Goal: Information Seeking & Learning: Learn about a topic

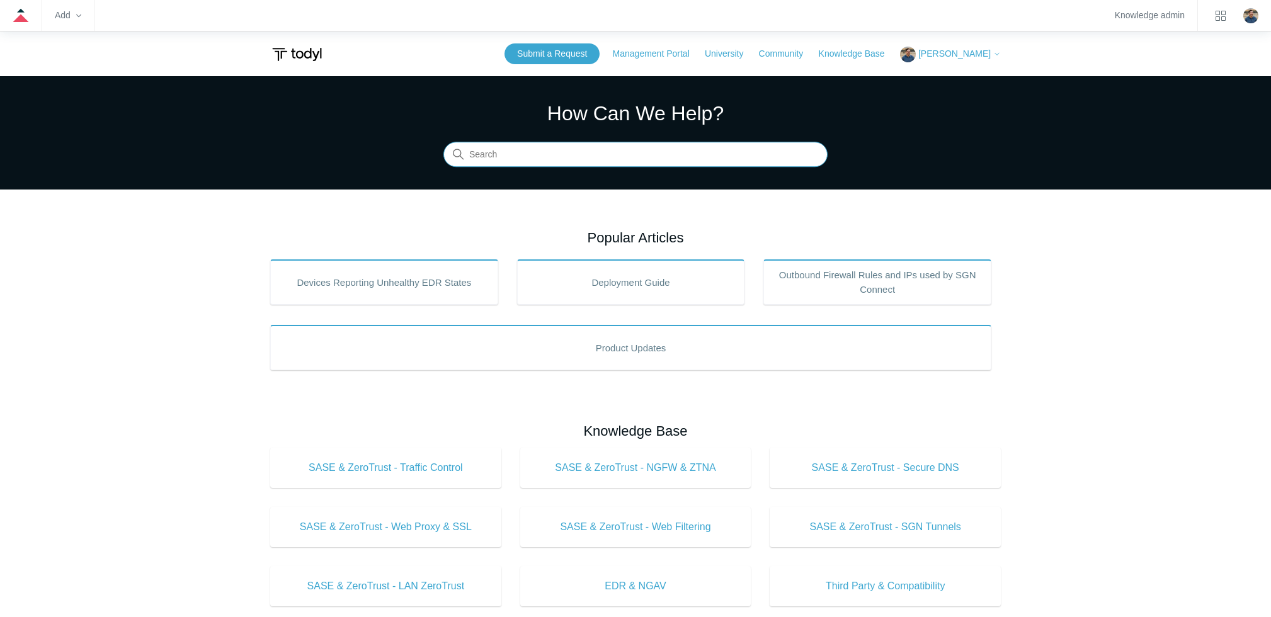
click at [522, 157] on input "Search" at bounding box center [636, 154] width 384 height 25
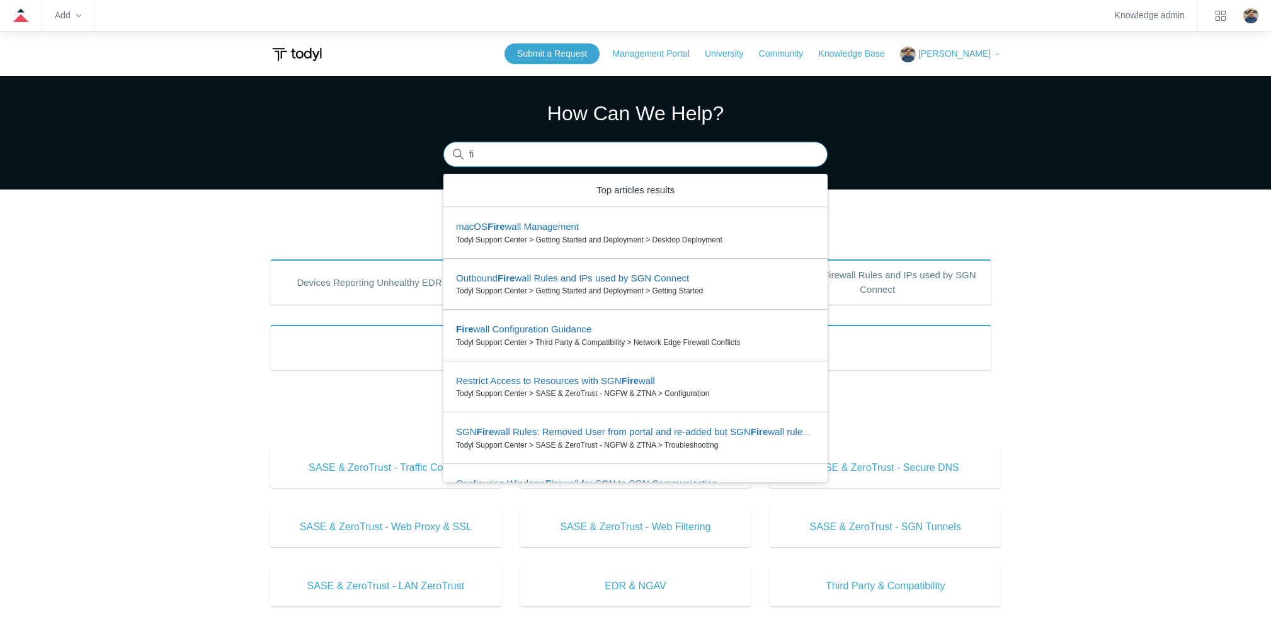
type input "f"
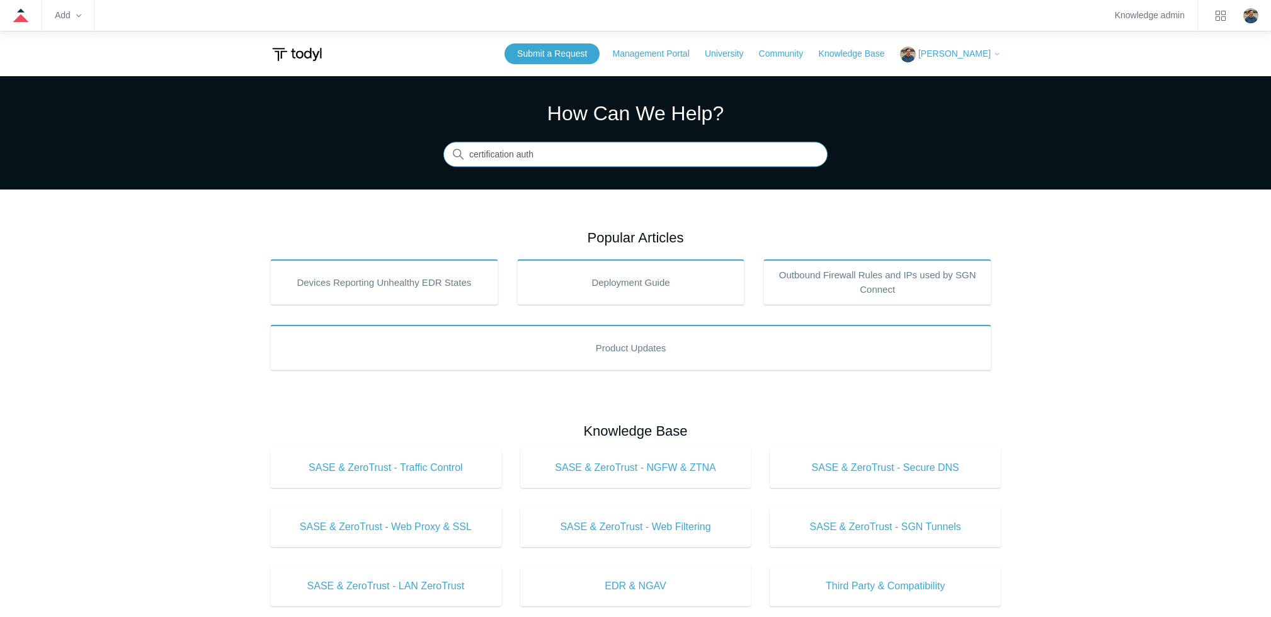
type input "certification auth"
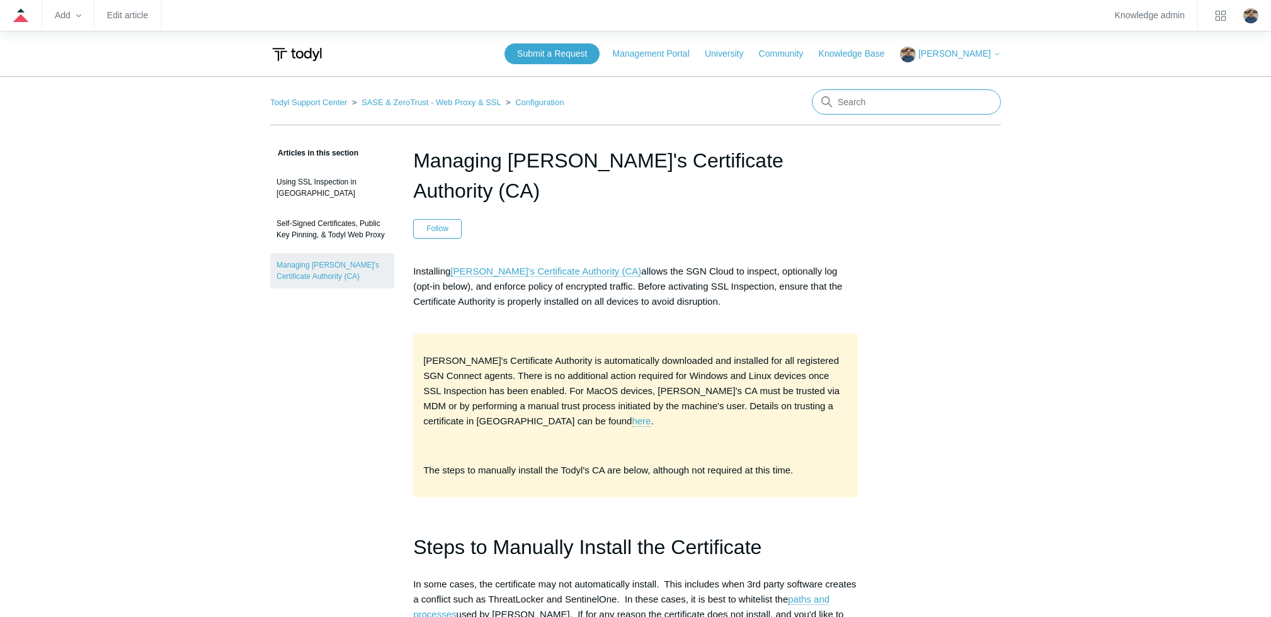
click at [866, 105] on input "Search" at bounding box center [906, 101] width 189 height 25
type input "third party vpn"
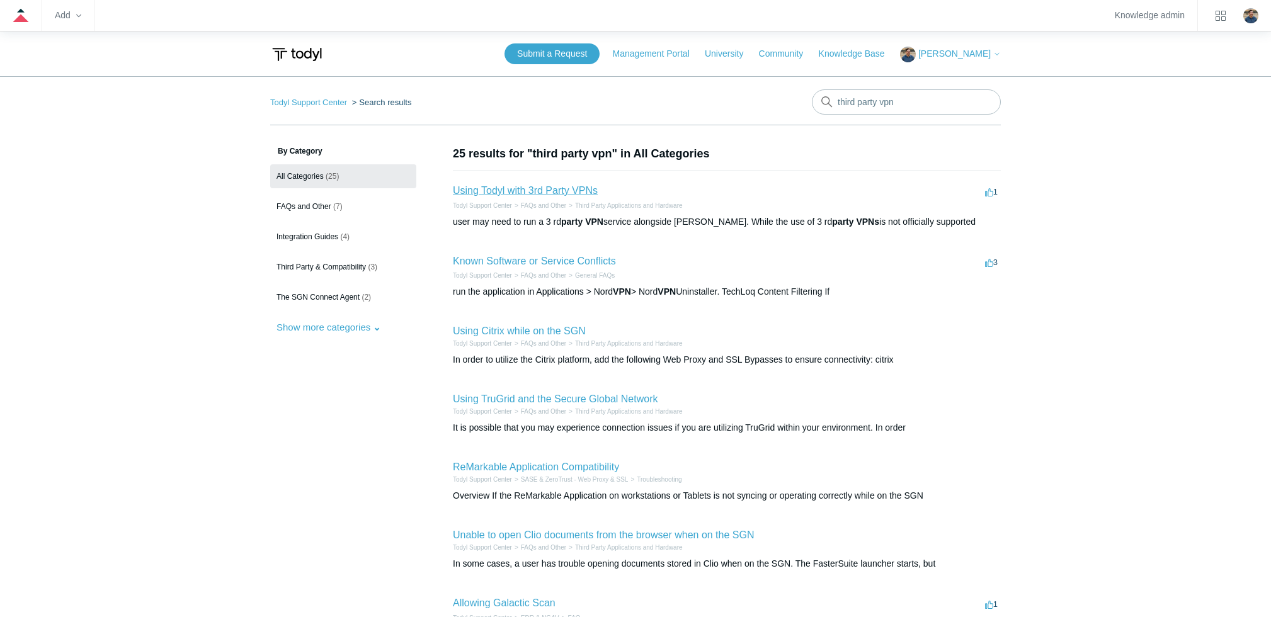
click at [547, 190] on link "Using Todyl with 3rd Party VPNs" at bounding box center [525, 190] width 145 height 11
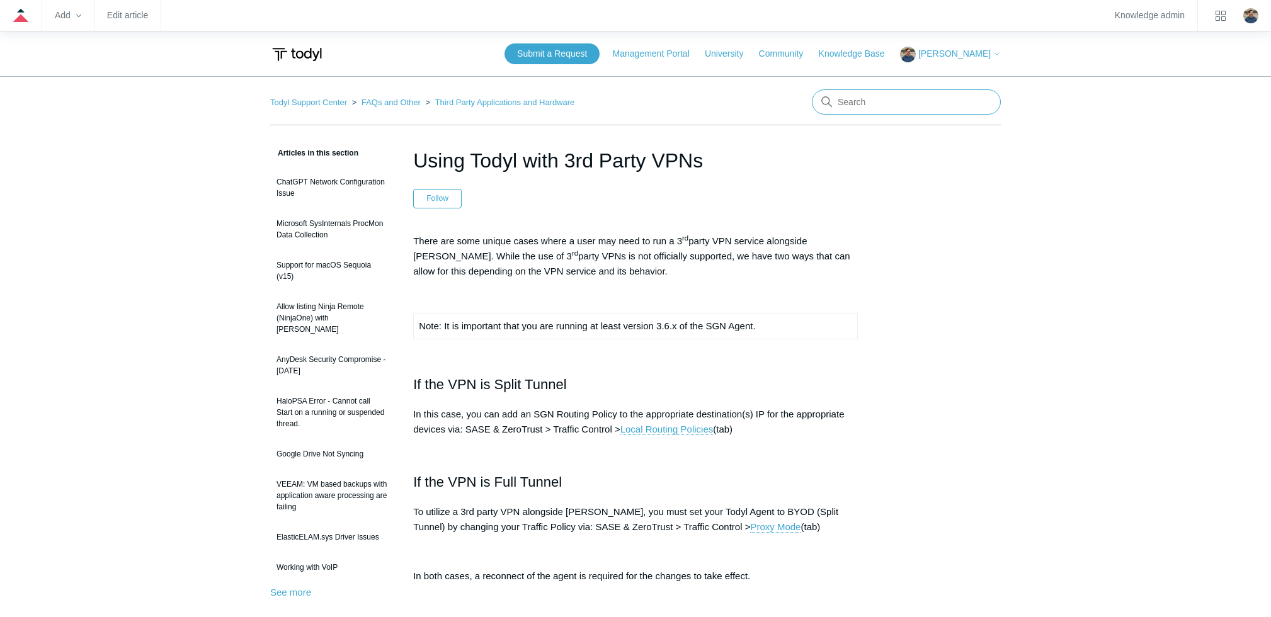
click at [854, 110] on input "Search" at bounding box center [906, 101] width 189 height 25
type input "macos ca"
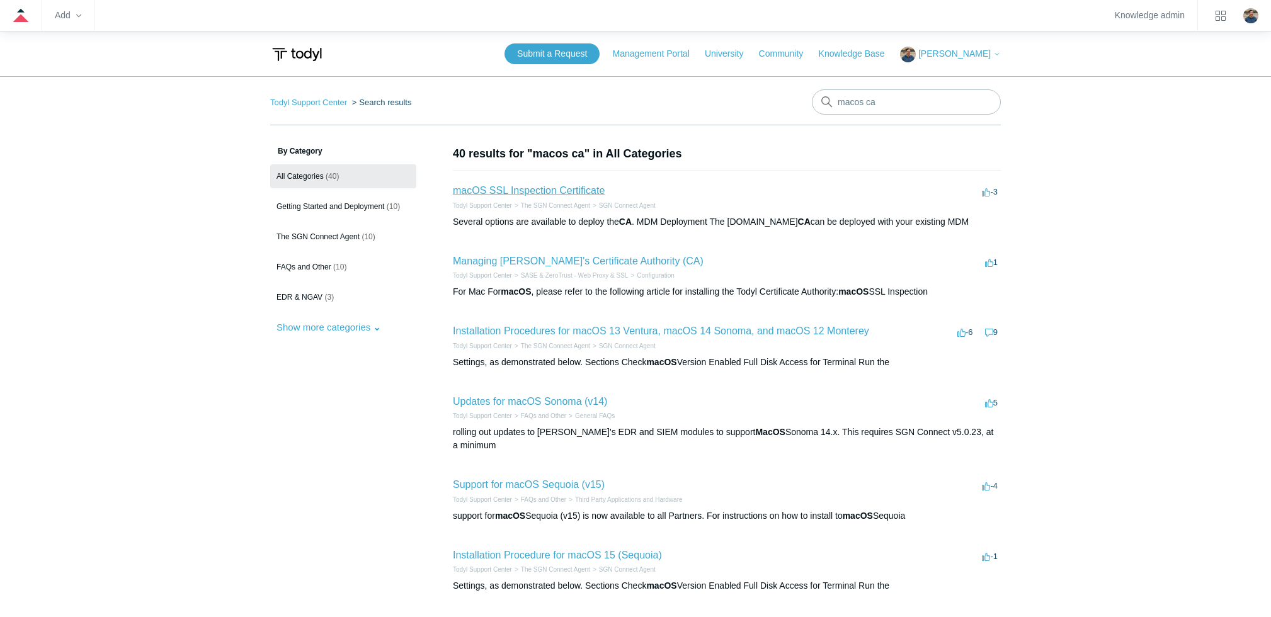
click at [563, 186] on link "macOS SSL Inspection Certificate" at bounding box center [529, 190] width 152 height 11
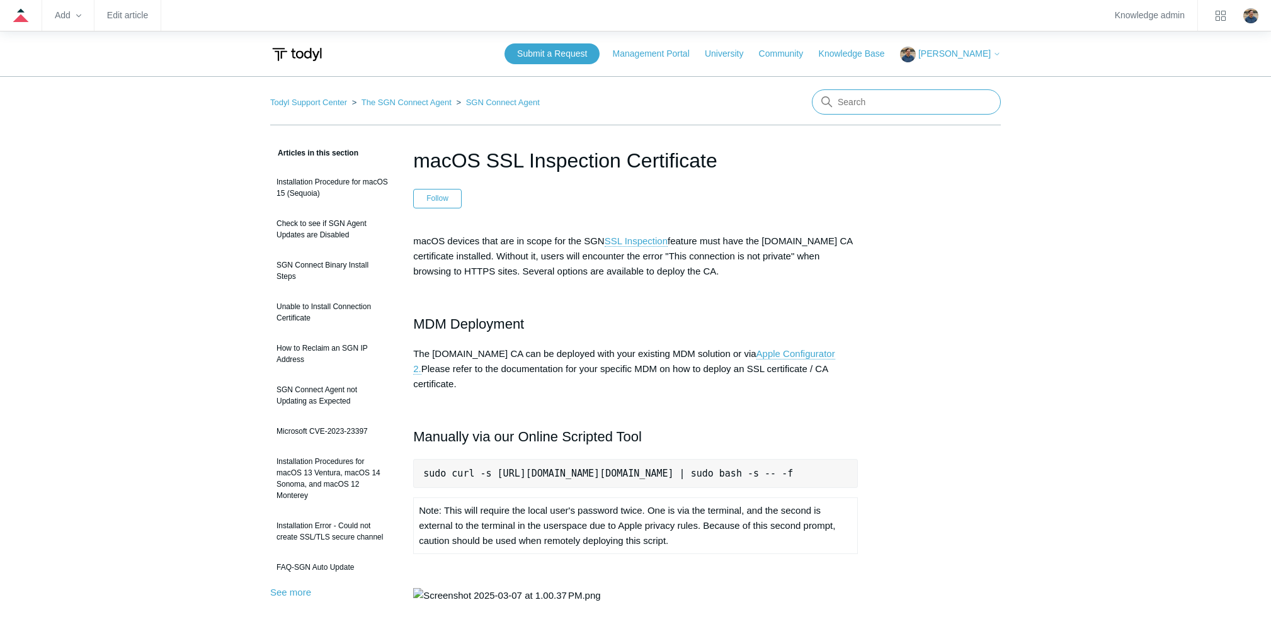
click at [861, 105] on input "Search" at bounding box center [906, 101] width 189 height 25
type input "104"
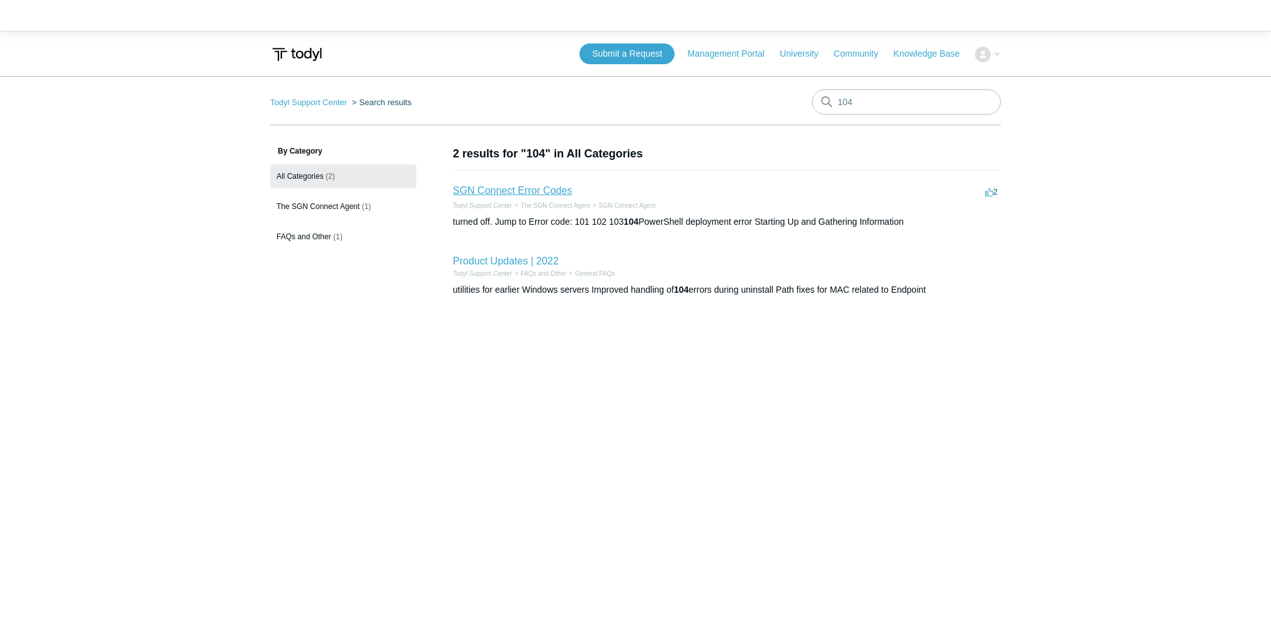
click at [538, 190] on link "SGN Connect Error Codes" at bounding box center [512, 190] width 119 height 11
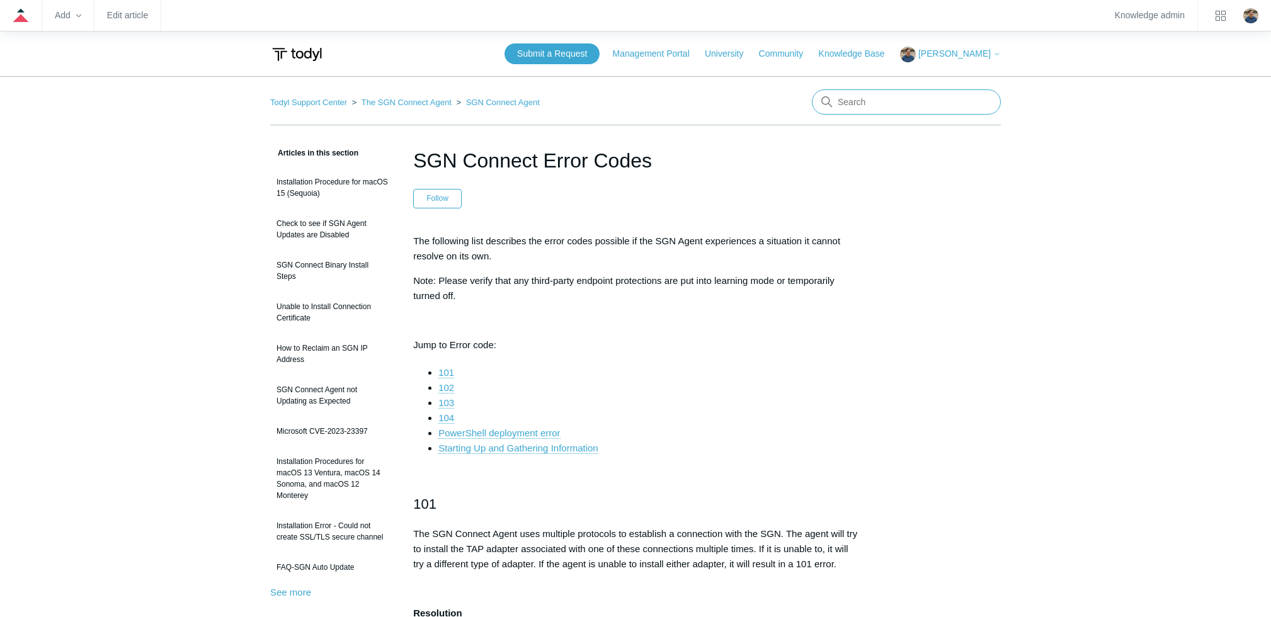
click at [880, 105] on input "Search" at bounding box center [906, 101] width 189 height 25
type input "minimum requirements"
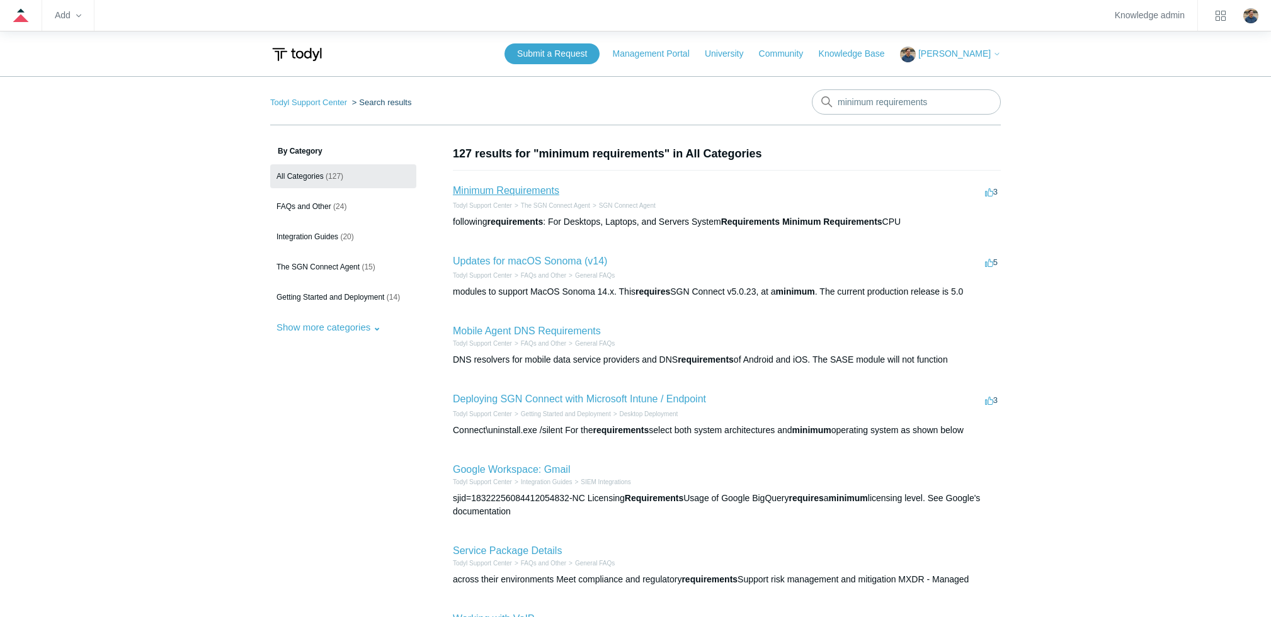
click at [524, 187] on link "Minimum Requirements" at bounding box center [506, 190] width 106 height 11
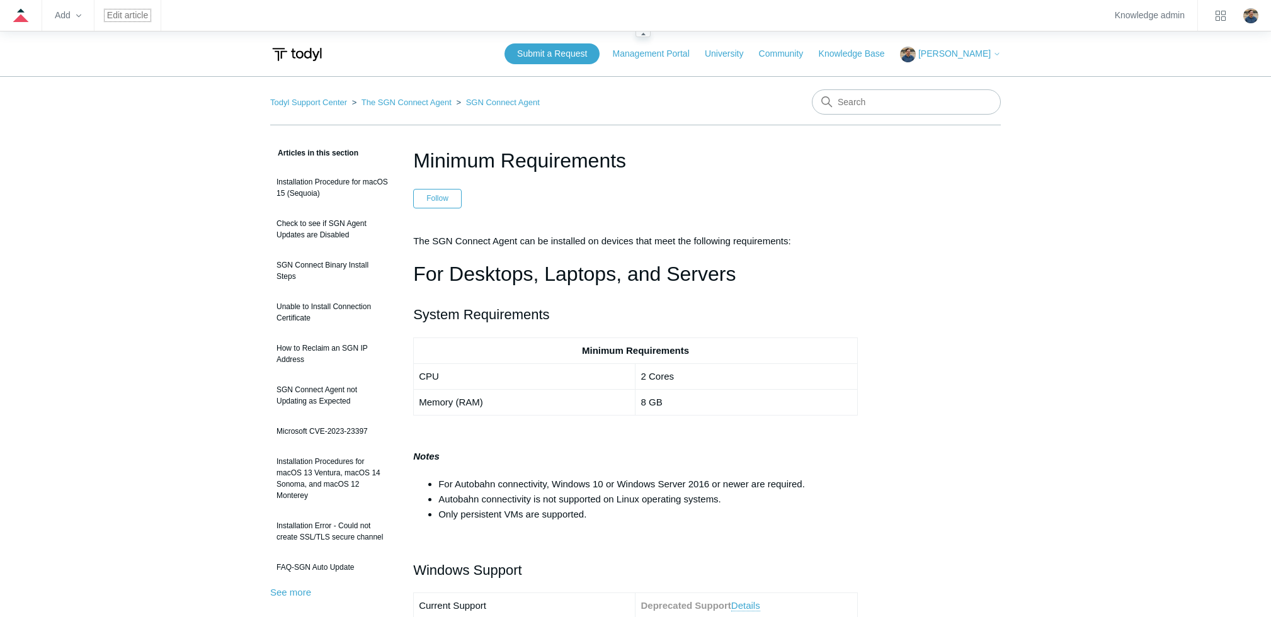
click at [127, 15] on link "Edit article" at bounding box center [127, 15] width 41 height 7
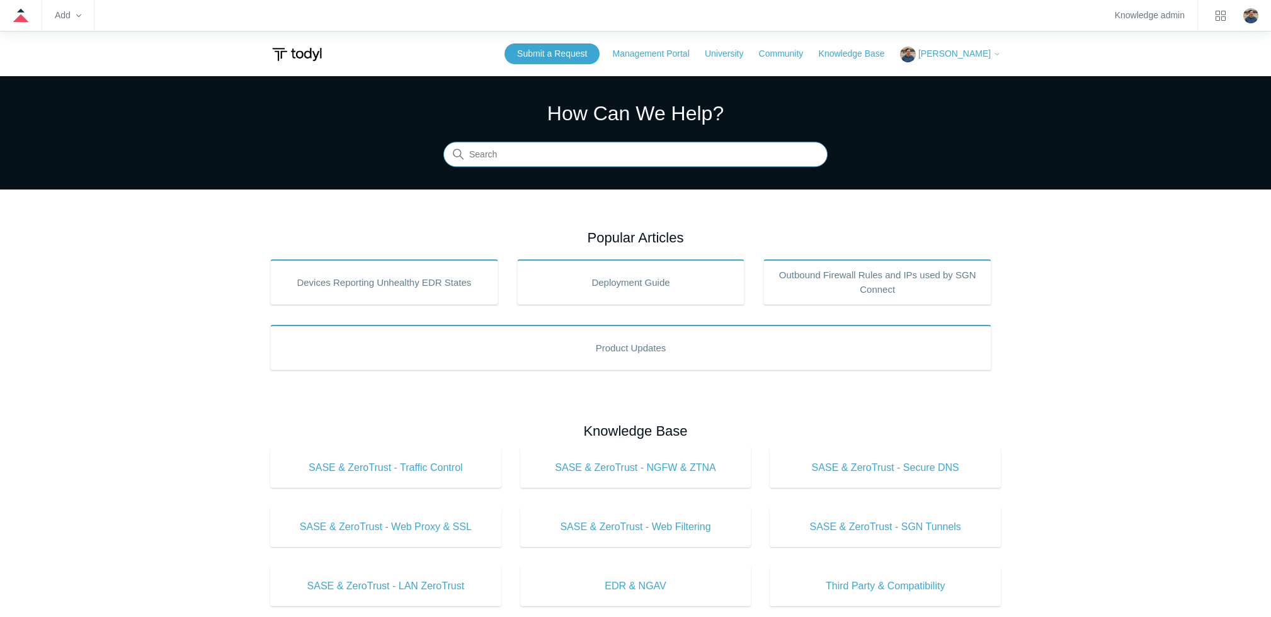
click at [542, 146] on input "Search" at bounding box center [636, 154] width 384 height 25
type input "minimum requirem"
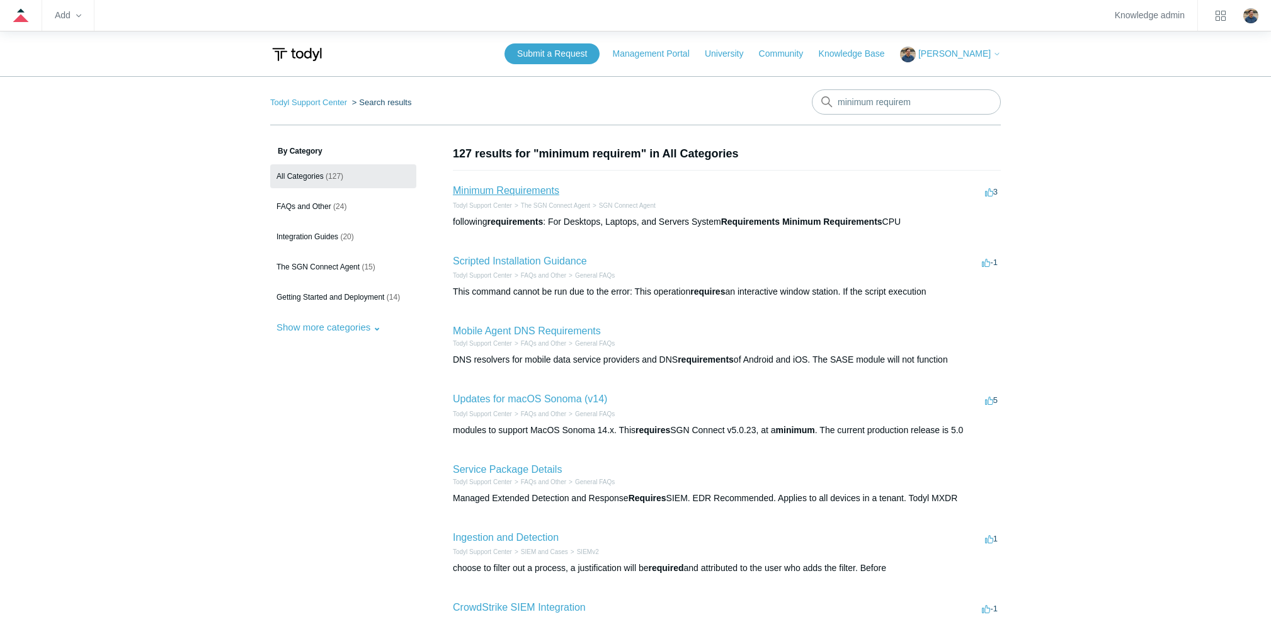
click at [536, 190] on link "Minimum Requirements" at bounding box center [506, 190] width 106 height 11
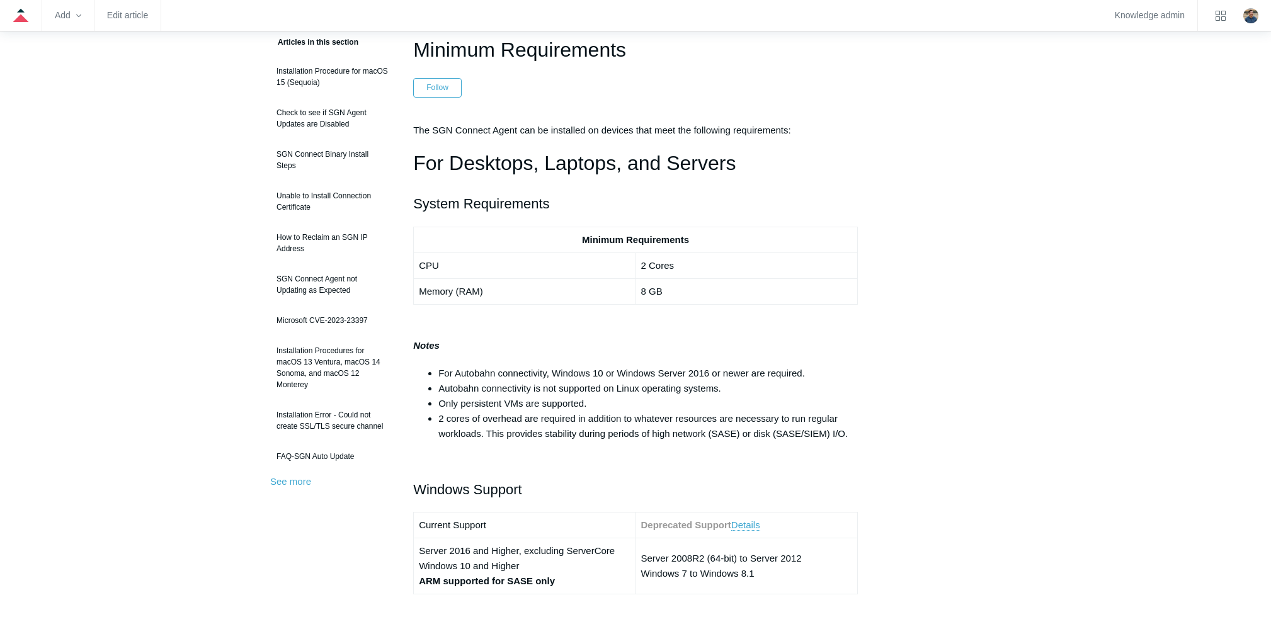
scroll to position [126, 0]
